Goal: Information Seeking & Learning: Learn about a topic

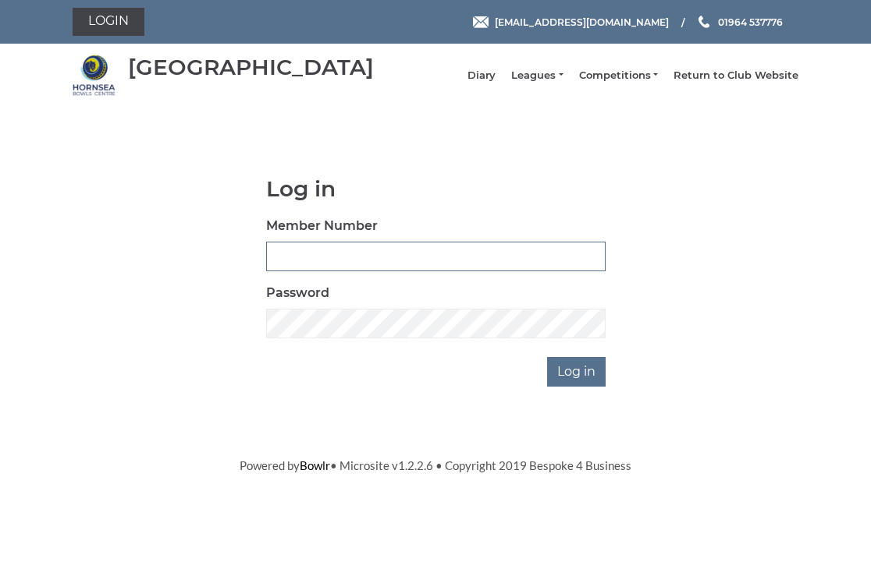
type input "0326"
click at [582, 381] on input "Log in" at bounding box center [576, 372] width 59 height 30
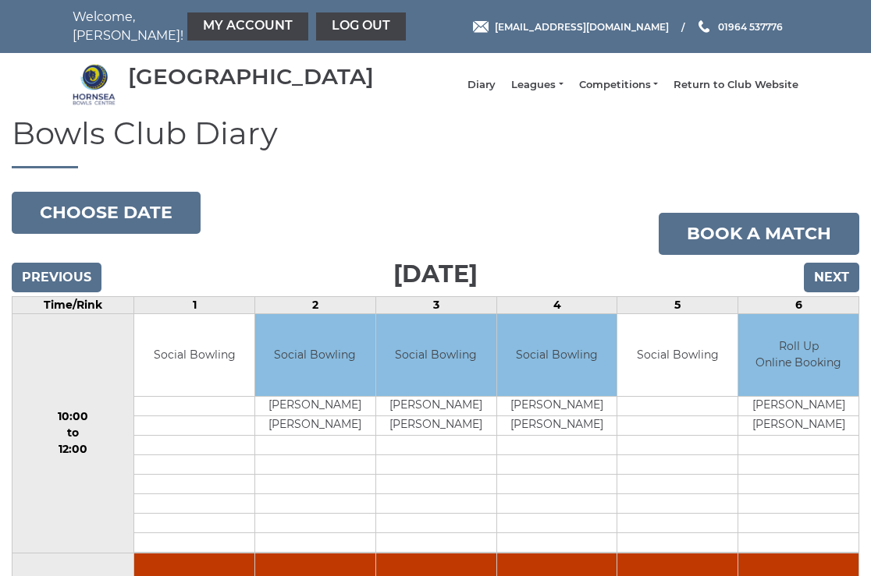
click at [832, 290] on input "Next" at bounding box center [830, 278] width 55 height 30
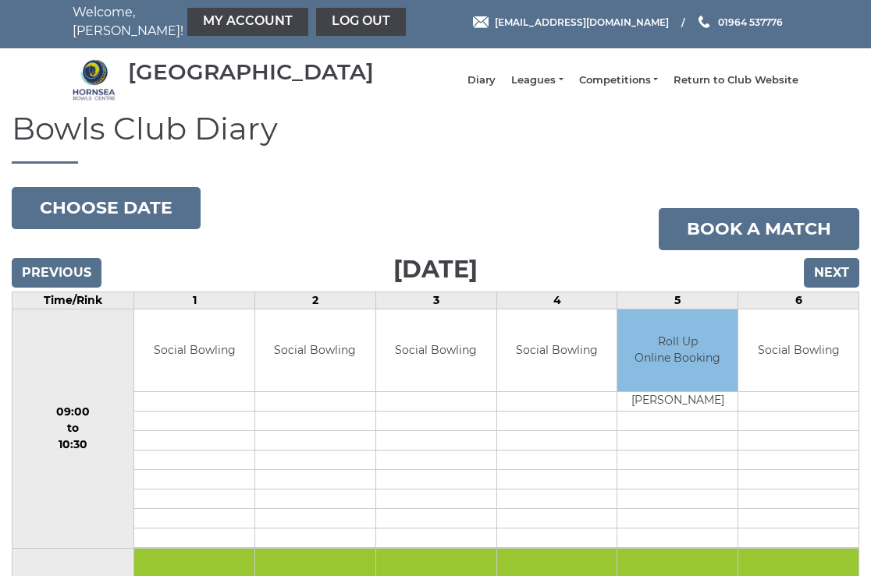
scroll to position [4, 0]
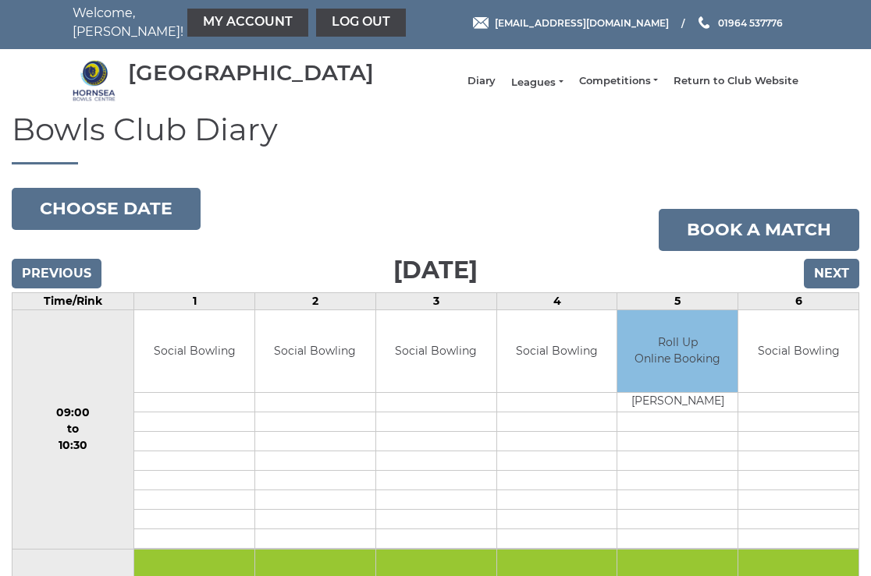
click at [552, 87] on link "Leagues" at bounding box center [536, 83] width 51 height 14
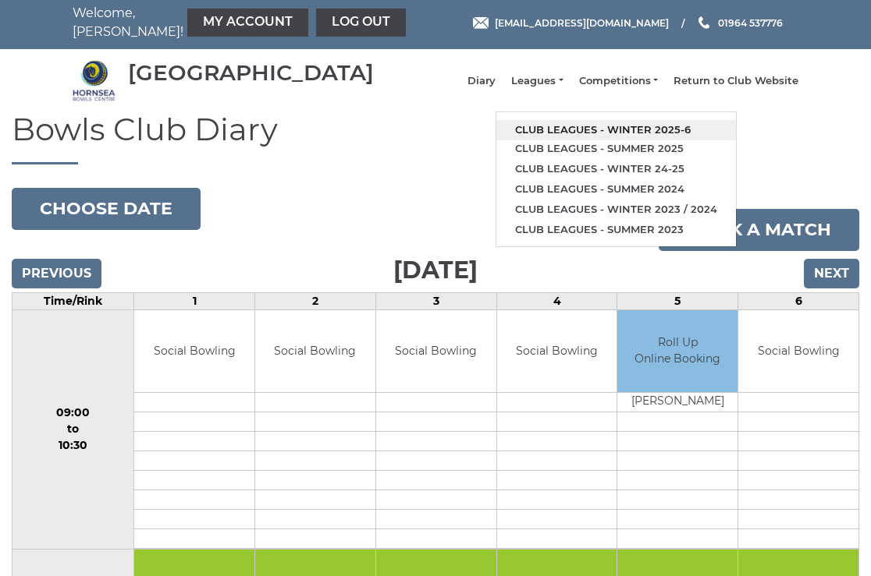
click at [584, 135] on link "Club leagues - Winter 2025-6" at bounding box center [615, 130] width 239 height 20
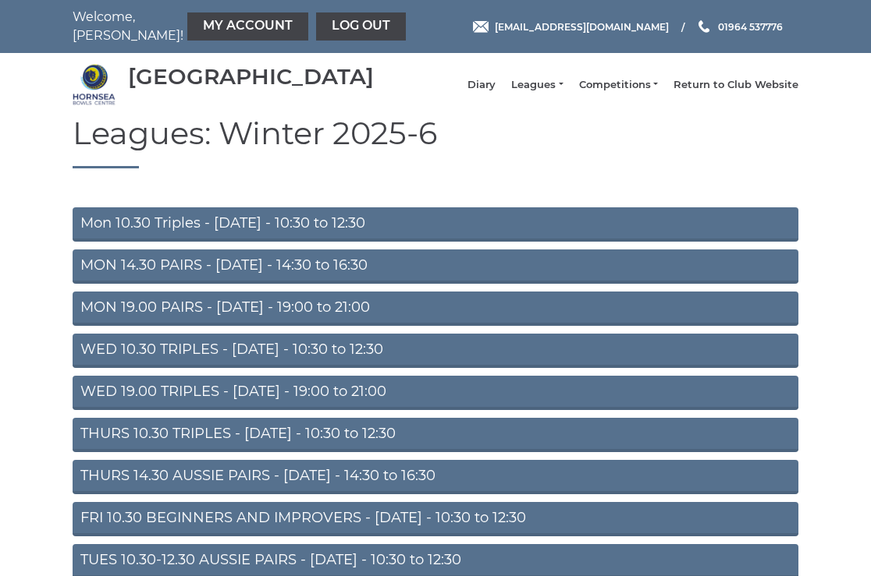
click at [239, 236] on link "Mon 10.30 Triples - Monday - 10:30 to 12:30" at bounding box center [435, 225] width 725 height 34
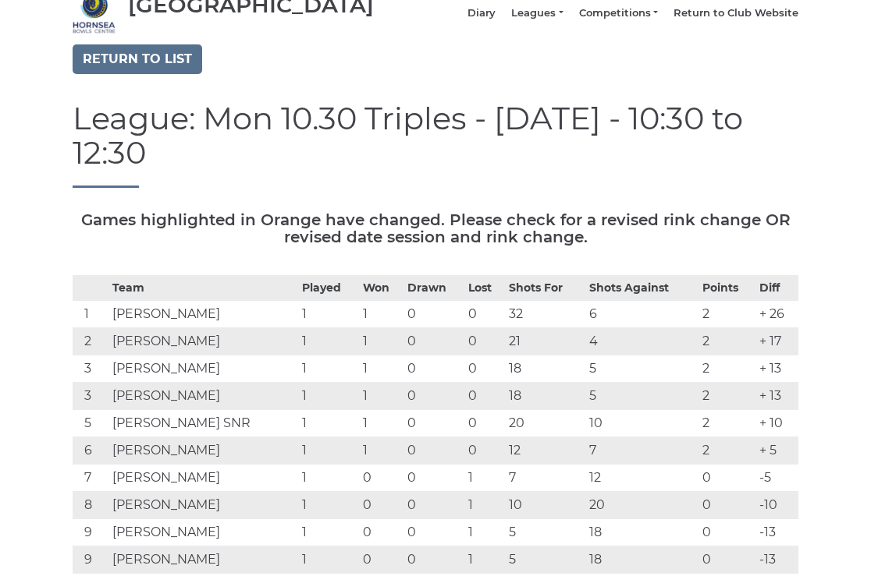
scroll to position [66, 0]
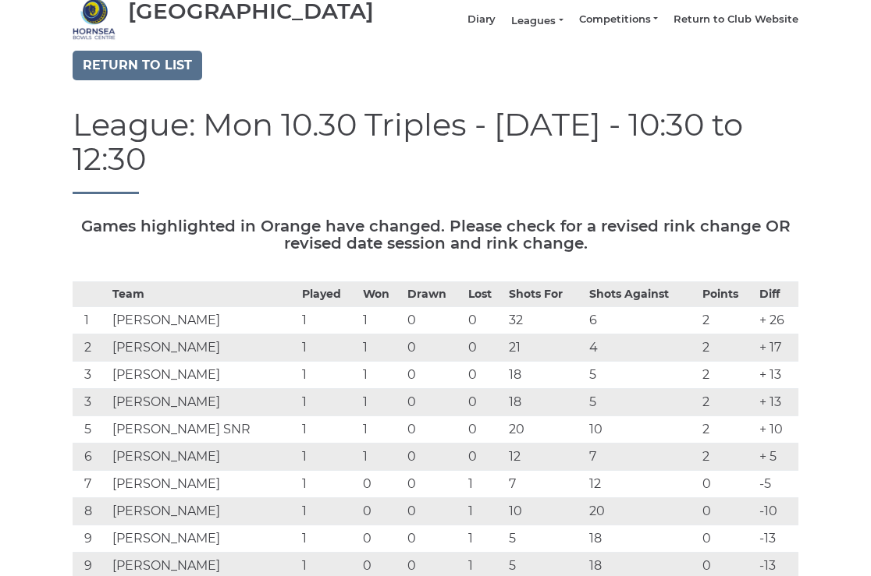
click at [552, 26] on link "Leagues" at bounding box center [536, 21] width 51 height 14
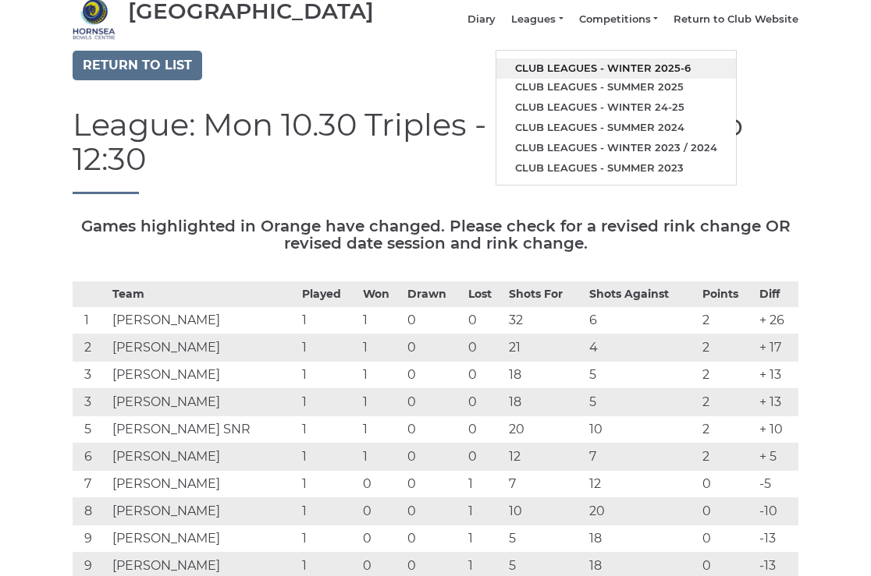
click at [566, 72] on link "Club leagues - Winter 2025-6" at bounding box center [615, 69] width 239 height 20
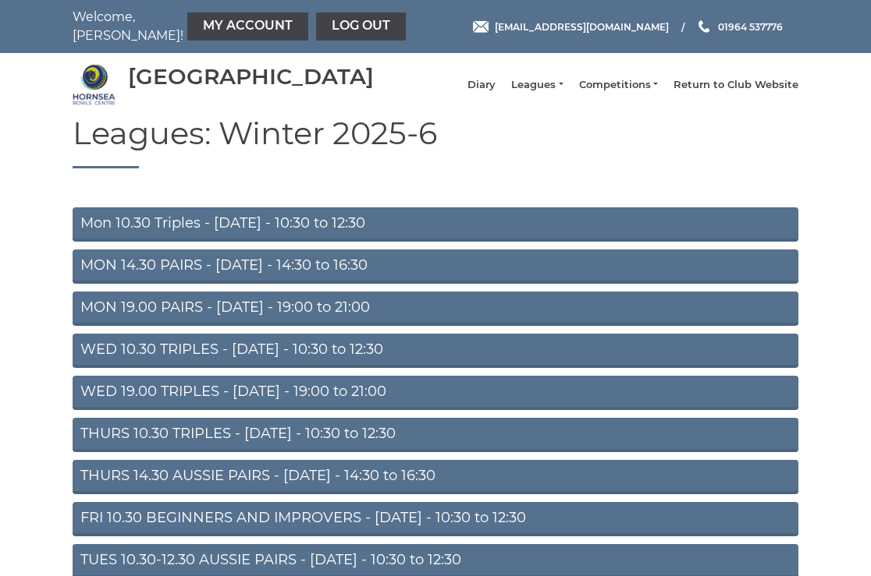
click at [219, 486] on link "THURS 14.30 AUSSIE PAIRS - [DATE] - 14:30 to 16:30" at bounding box center [435, 477] width 725 height 34
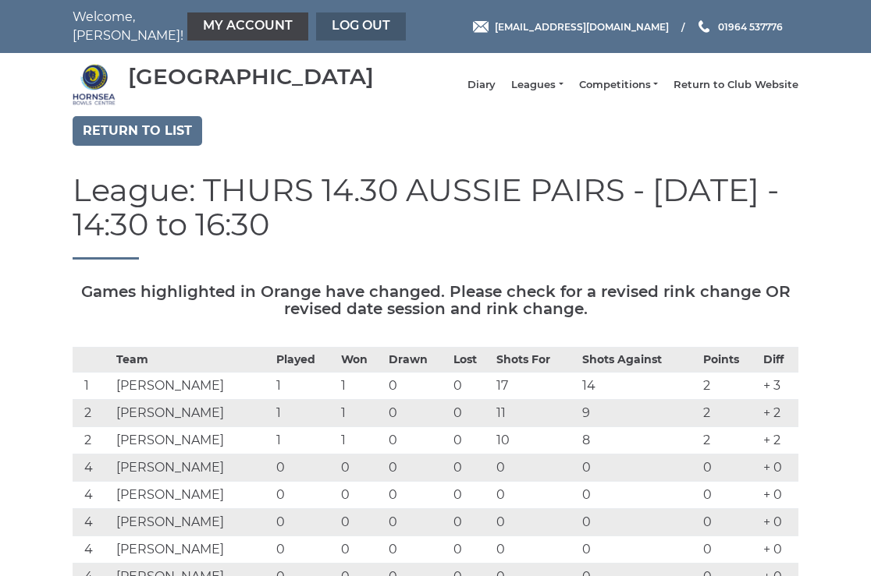
click at [317, 27] on link "Log out" at bounding box center [361, 26] width 90 height 28
